Goal: Navigation & Orientation: Find specific page/section

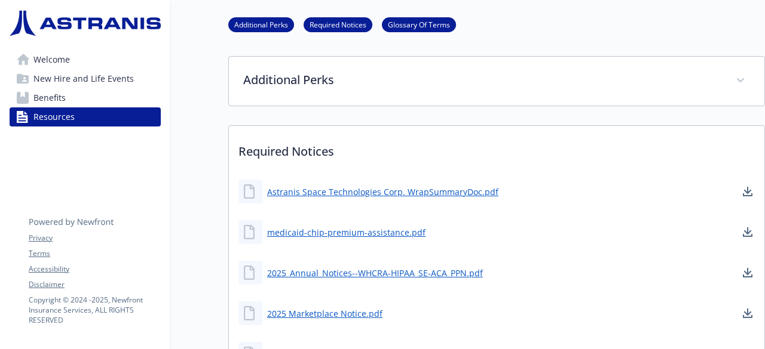
scroll to position [60, 0]
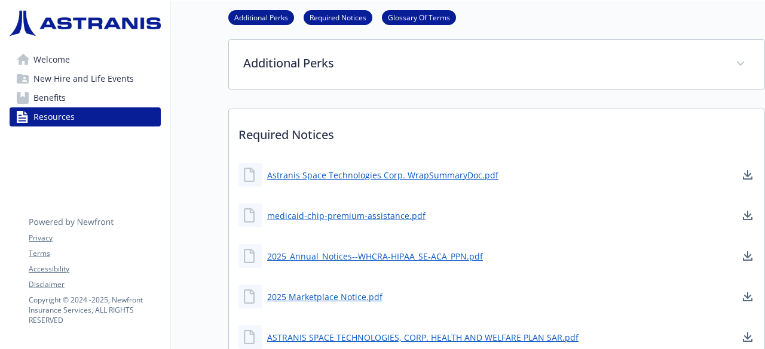
click at [91, 66] on link "Welcome" at bounding box center [85, 59] width 151 height 19
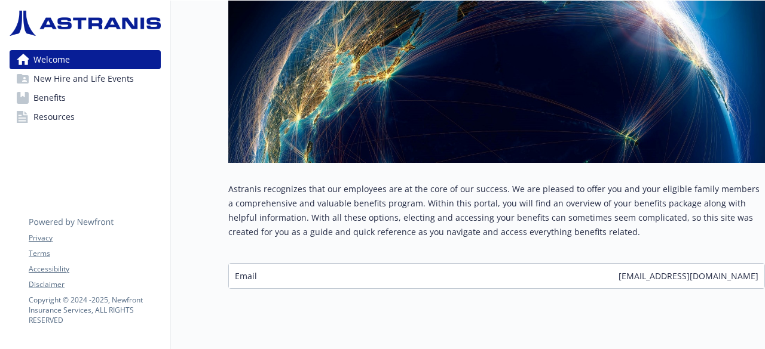
scroll to position [268, 0]
